Goal: Information Seeking & Learning: Learn about a topic

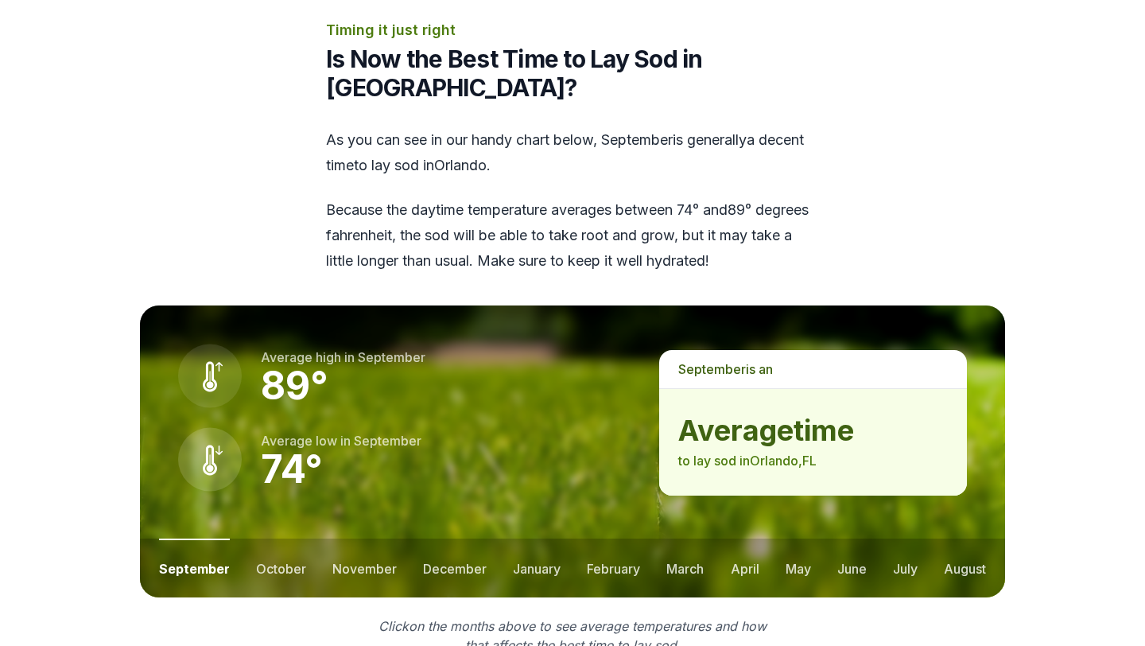
scroll to position [1985, 0]
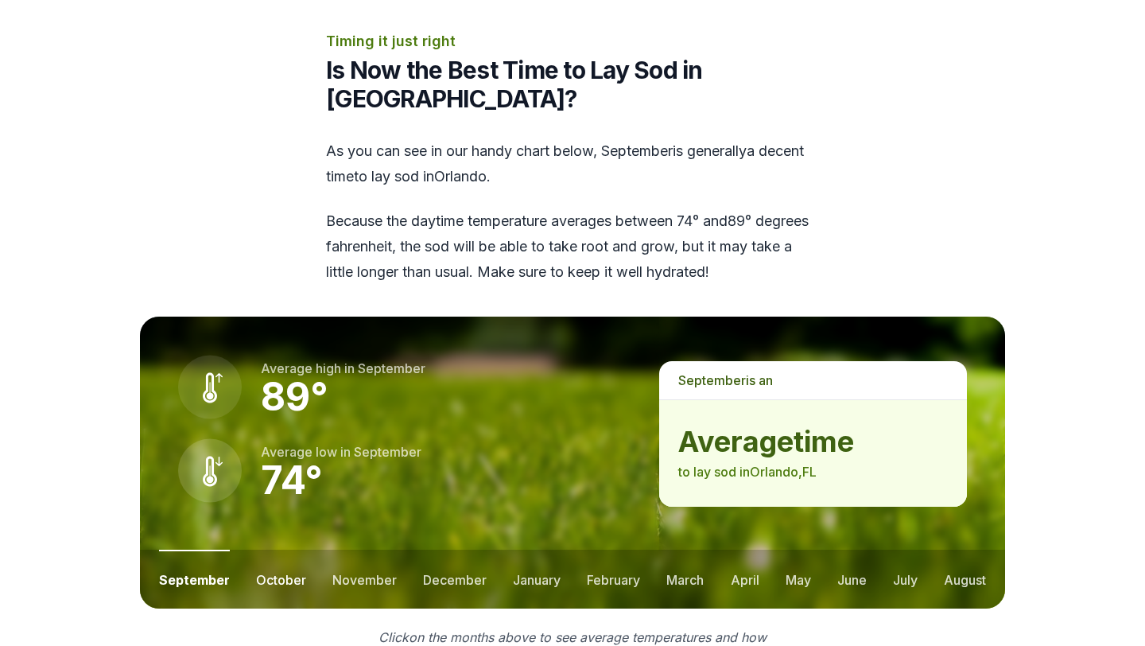
click at [280, 550] on button "october" at bounding box center [281, 579] width 50 height 59
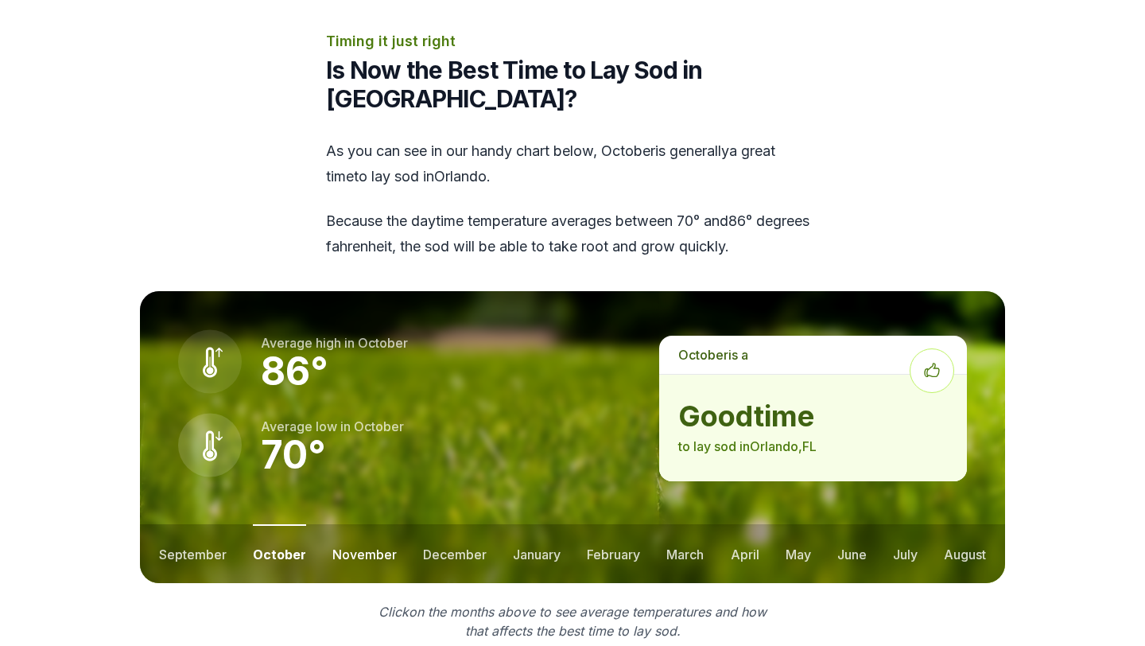
click at [363, 524] on button "november" at bounding box center [364, 553] width 64 height 59
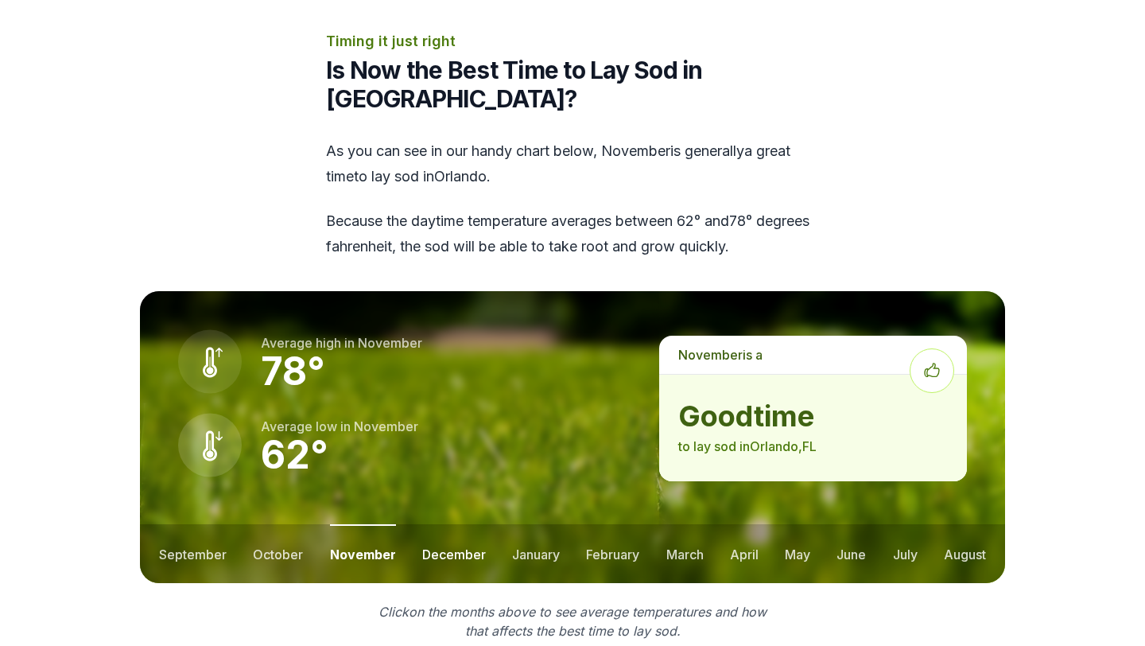
click at [451, 524] on button "december" at bounding box center [454, 553] width 64 height 59
click at [521, 524] on button "january" at bounding box center [537, 553] width 48 height 59
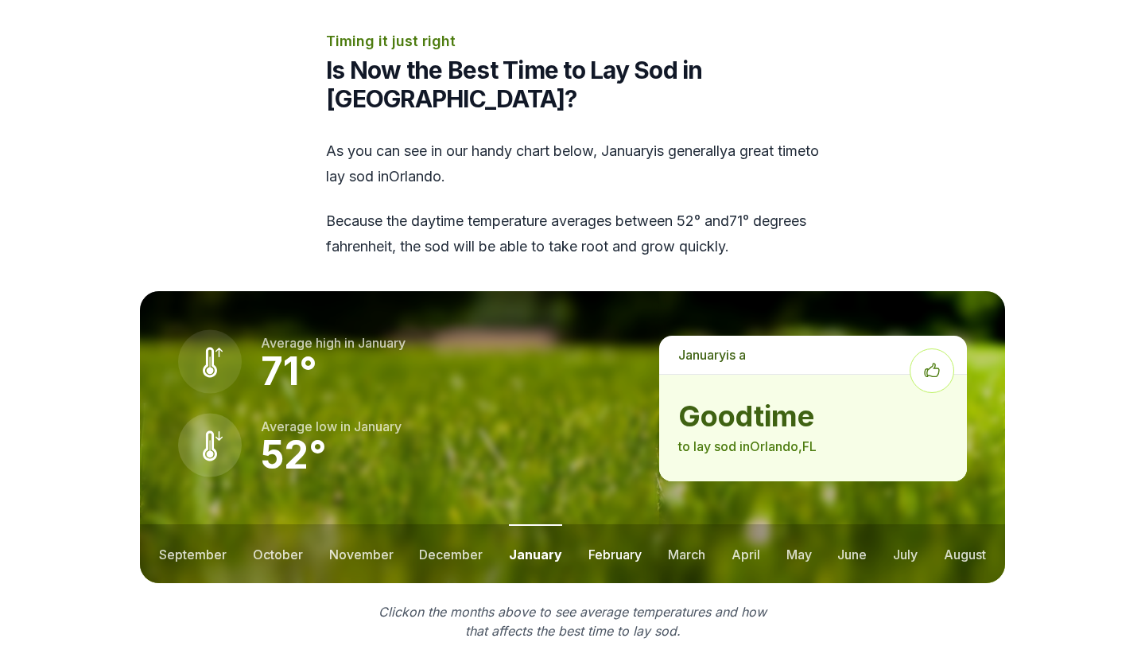
click at [629, 524] on button "february" at bounding box center [615, 553] width 53 height 59
click at [689, 524] on button "march" at bounding box center [685, 553] width 37 height 59
click at [746, 524] on button "april" at bounding box center [745, 553] width 29 height 59
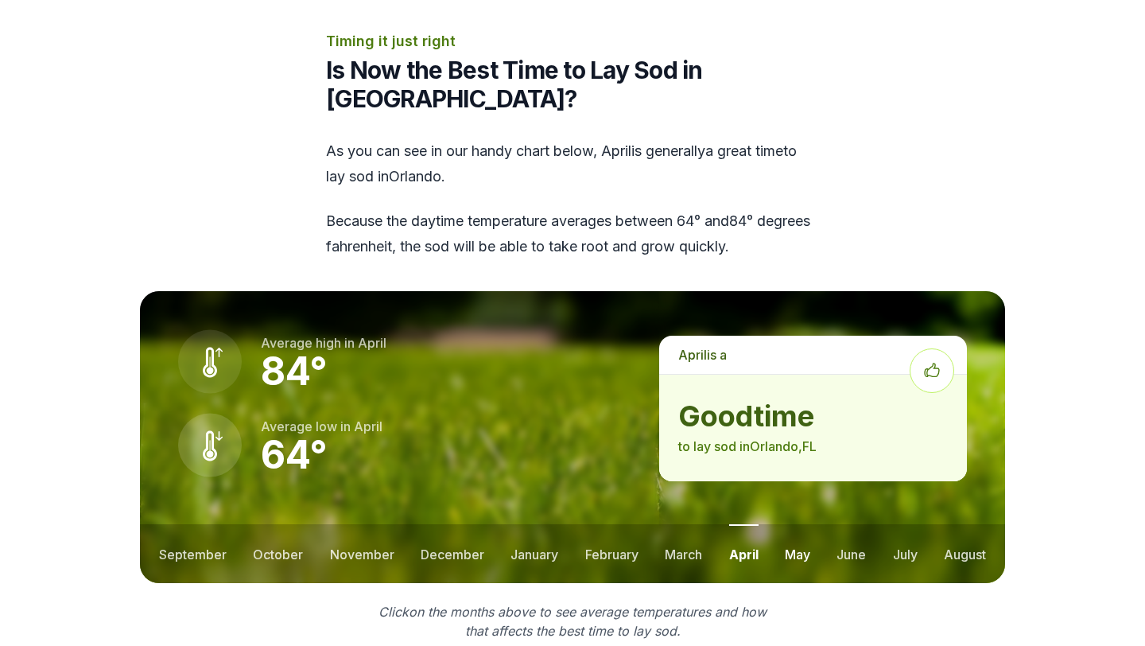
click at [800, 524] on button "may" at bounding box center [797, 553] width 25 height 59
click at [852, 524] on button "june" at bounding box center [851, 553] width 29 height 59
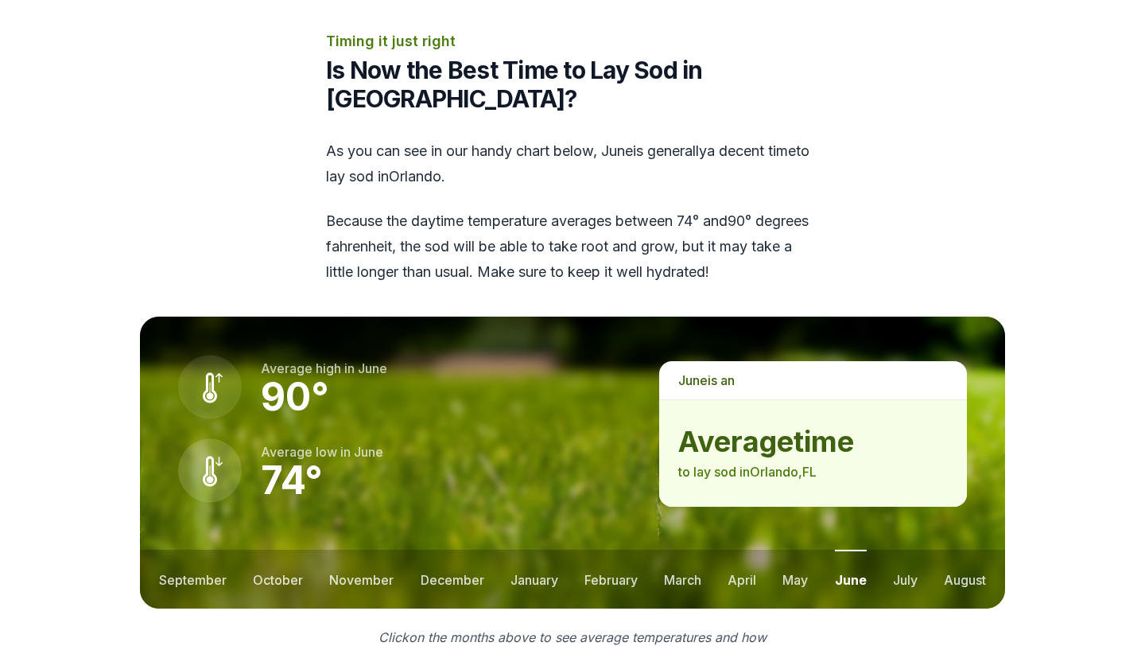
click at [854, 550] on button "june" at bounding box center [851, 579] width 32 height 59
click at [893, 550] on button "july" at bounding box center [905, 579] width 25 height 59
click at [967, 550] on button "august" at bounding box center [965, 579] width 42 height 59
click at [926, 550] on ul "september october november december january february march april may june july …" at bounding box center [572, 579] width 865 height 59
click at [542, 550] on button "january" at bounding box center [534, 579] width 48 height 59
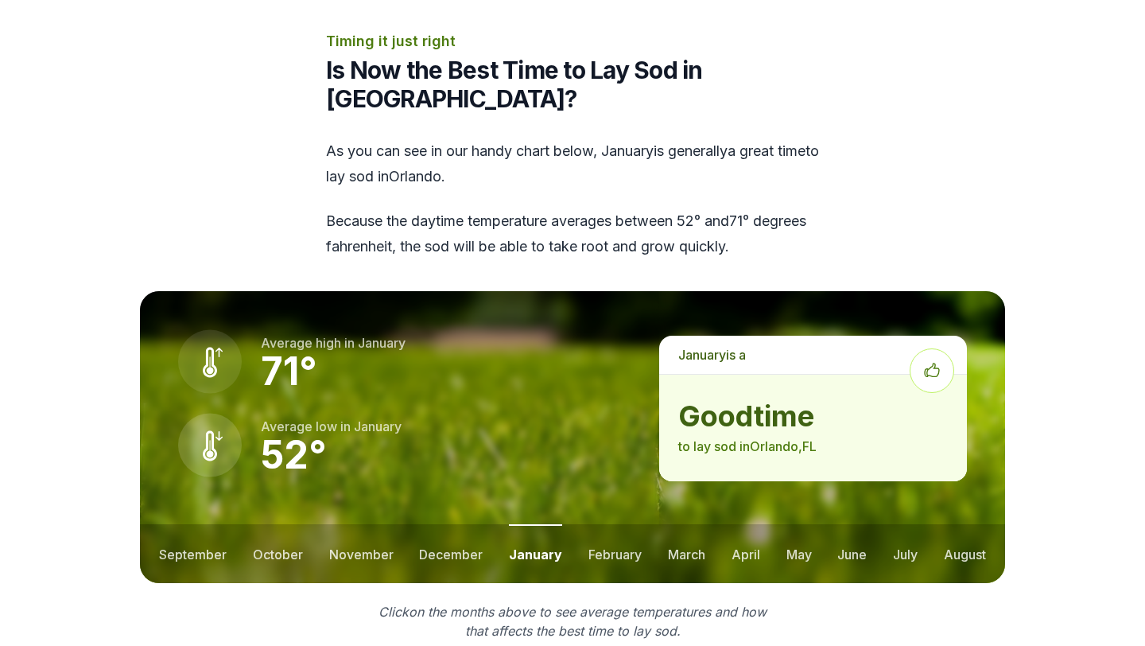
click at [581, 524] on ul "september october november december january february march april may june july …" at bounding box center [572, 553] width 865 height 59
click at [595, 524] on button "february" at bounding box center [615, 553] width 53 height 59
click at [659, 524] on ul "september october november december january february march april may june july …" at bounding box center [572, 553] width 865 height 59
click at [686, 524] on button "march" at bounding box center [685, 553] width 37 height 59
click at [752, 524] on button "april" at bounding box center [745, 553] width 29 height 59
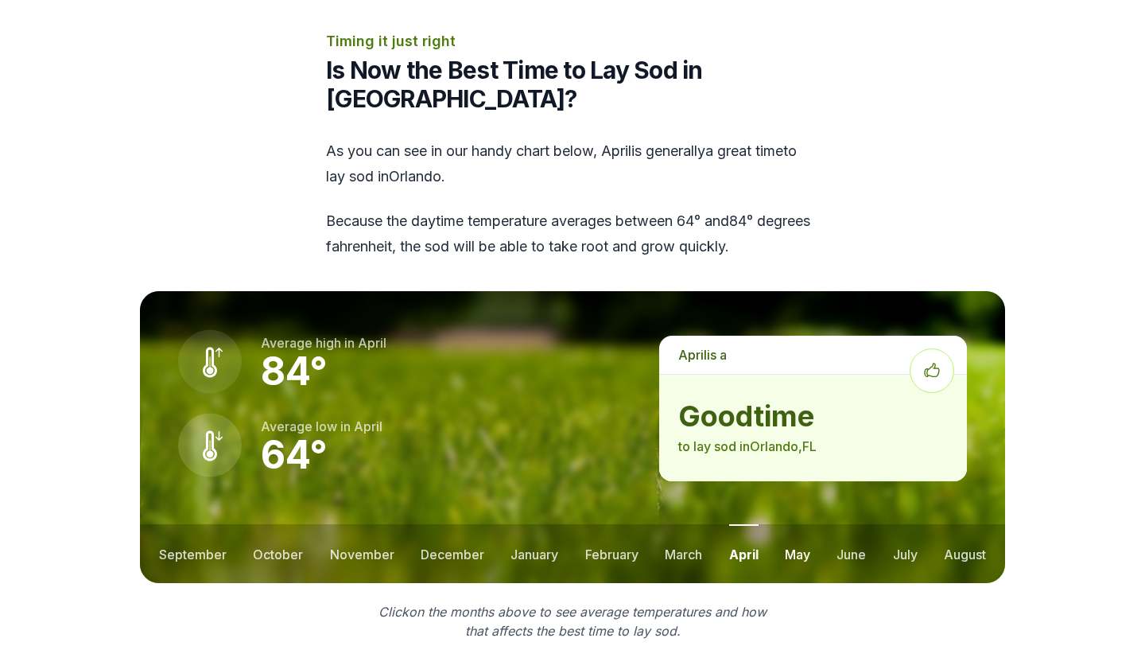
click at [793, 524] on button "may" at bounding box center [797, 553] width 25 height 59
click at [532, 524] on button "january" at bounding box center [535, 553] width 48 height 59
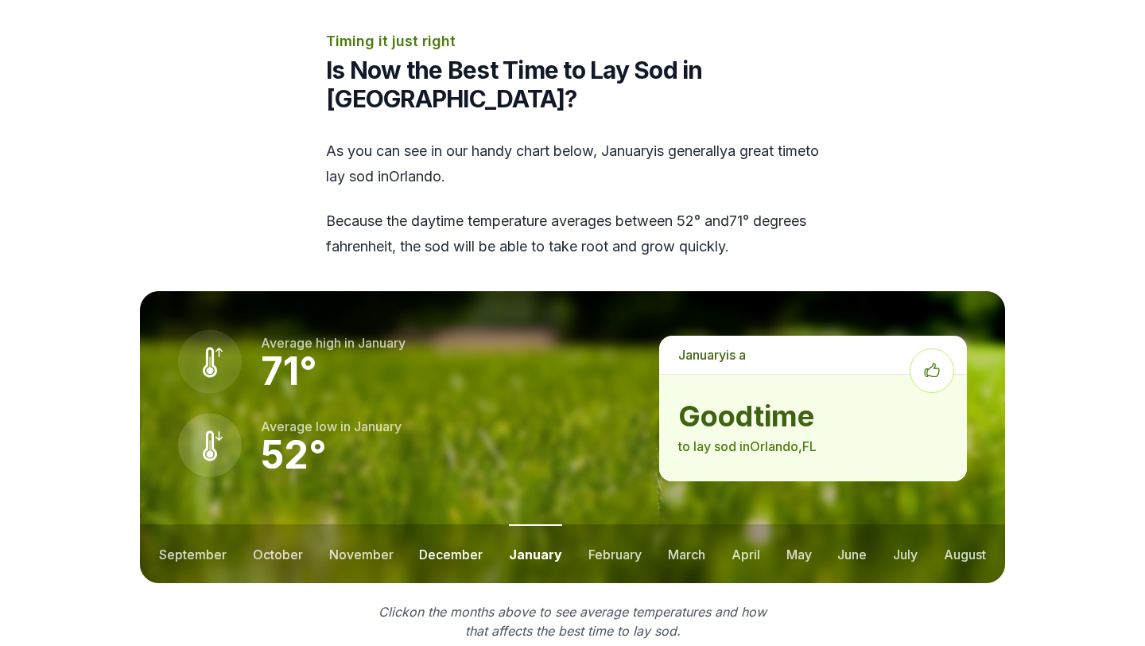
click at [460, 524] on button "december" at bounding box center [451, 553] width 64 height 59
